Goal: Find specific page/section: Locate a particular part of the current website

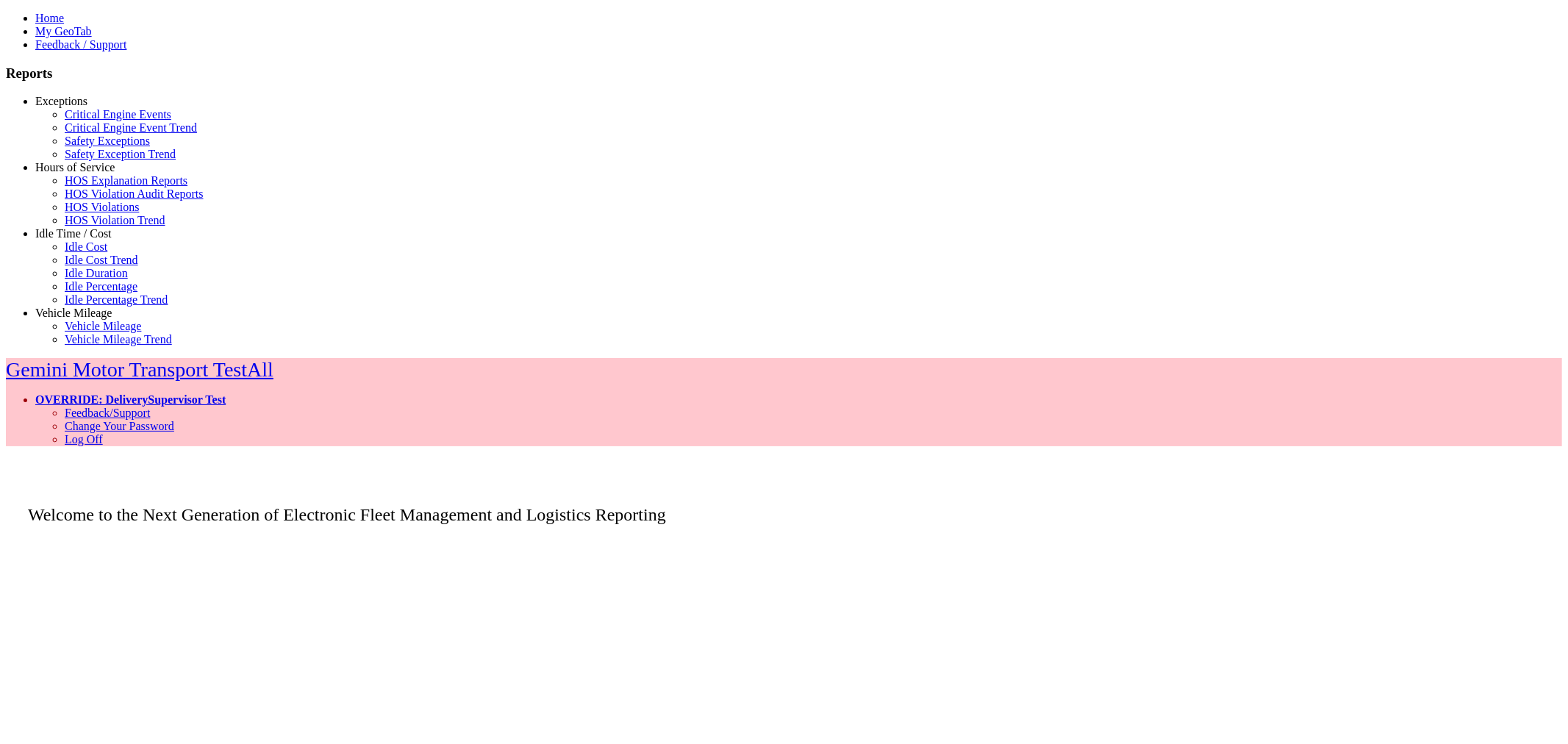
click at [61, 240] on link "Idle Time / Cost" at bounding box center [74, 233] width 76 height 13
click at [91, 306] on link "Idle Percentage Trend" at bounding box center [116, 299] width 103 height 13
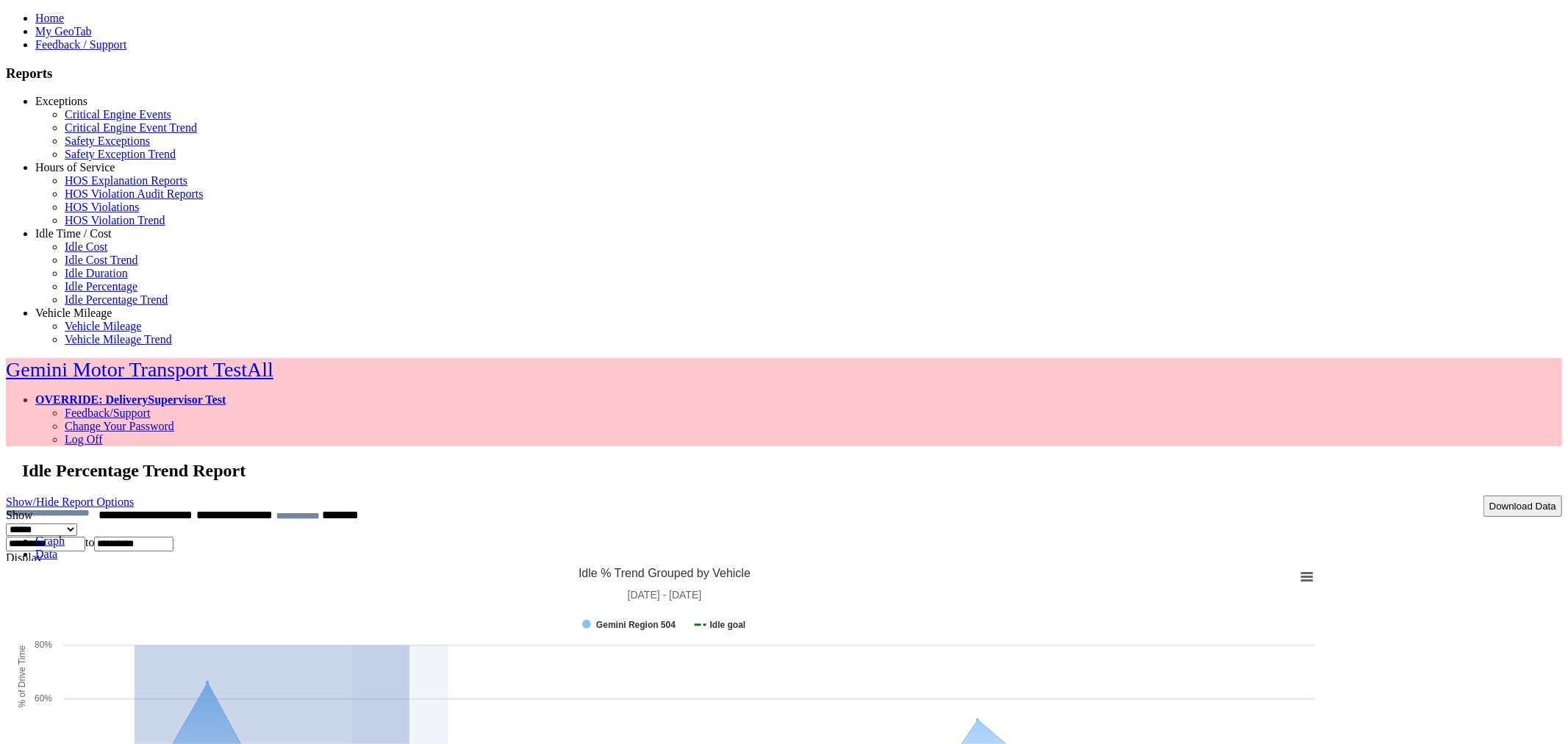
drag, startPoint x: 462, startPoint y: 452, endPoint x: 614, endPoint y: 472, distance: 153.3
click at [614, 562] on rect at bounding box center [664, 727] width 1317 height 331
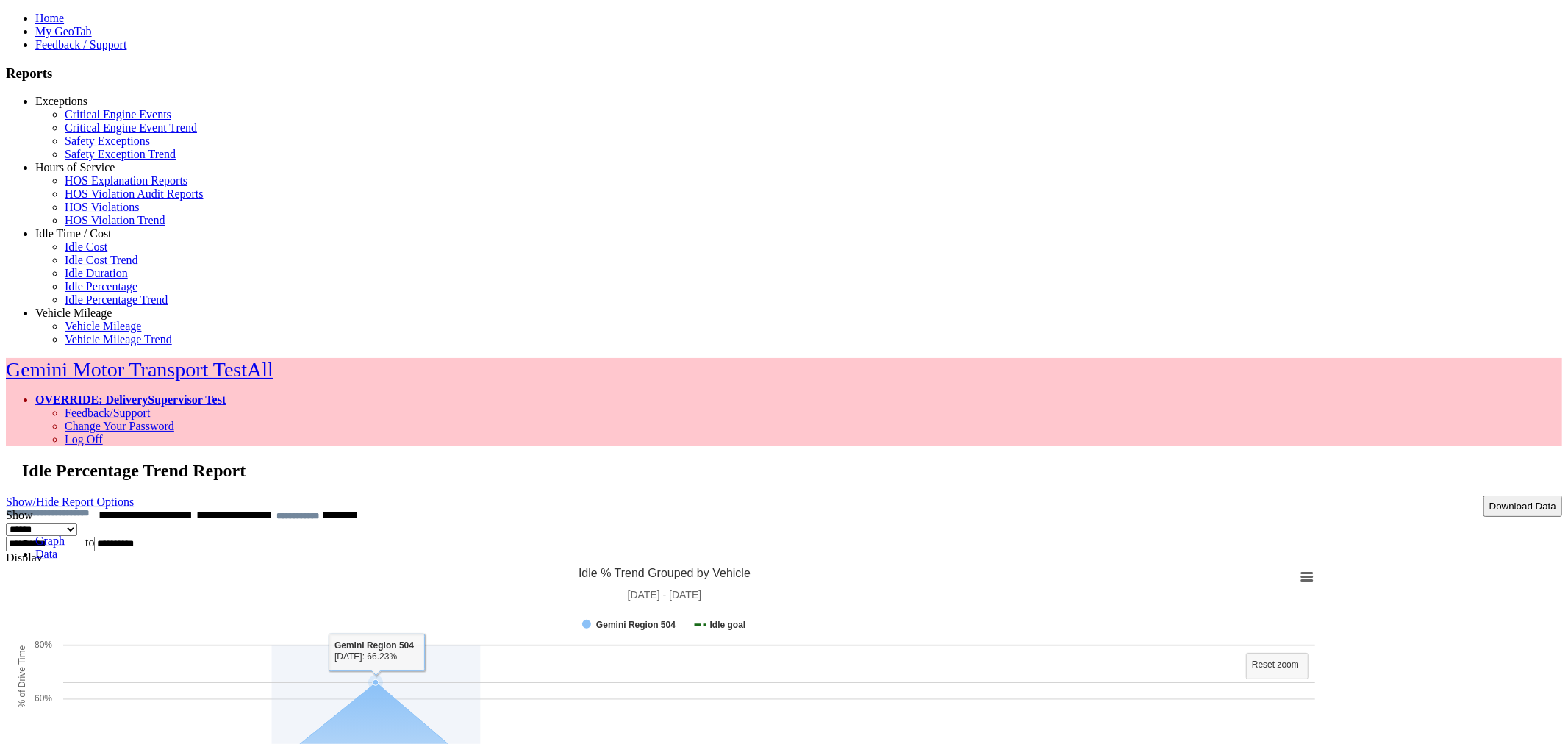
click at [225, 393] on link "OVERRIDE: DeliverySupervisor Test" at bounding box center [130, 399] width 190 height 13
click at [103, 433] on link "Log Off" at bounding box center [83, 439] width 38 height 13
